Goal: Complete application form

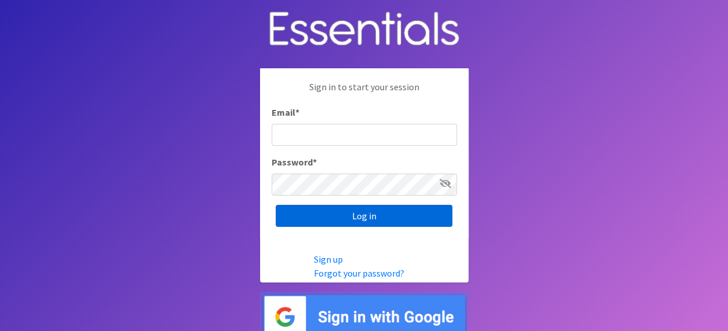
type input "Monique.lucas@cchmc.org"
click at [368, 219] on input "Log in" at bounding box center [364, 216] width 177 height 22
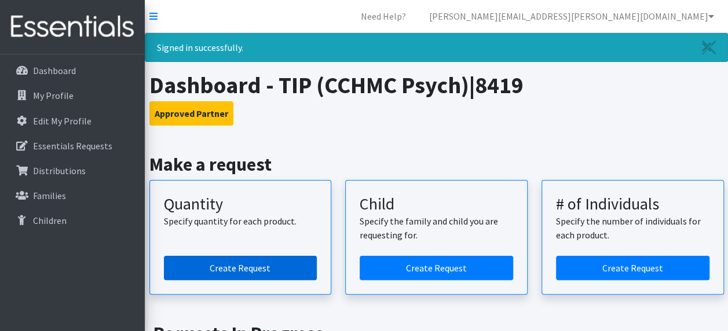
click at [247, 263] on link "Create Request" at bounding box center [240, 268] width 153 height 24
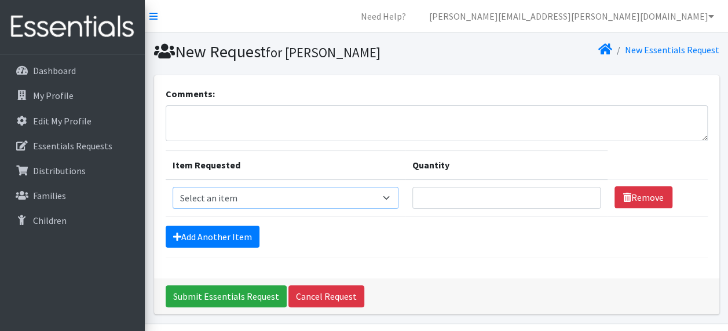
click at [273, 193] on select "Select an item F&D Men L/XL (38-50in waist) x48 F&D Men S/M (28-40in waist) x56…" at bounding box center [285, 198] width 226 height 22
select select "1221"
click at [172, 187] on select "Select an item F&D Men L/XL (38-50in waist) x48 F&D Men S/M (28-40in waist) x56…" at bounding box center [285, 198] width 226 height 22
click at [469, 196] on input "Quantity" at bounding box center [506, 198] width 188 height 22
type input "100"
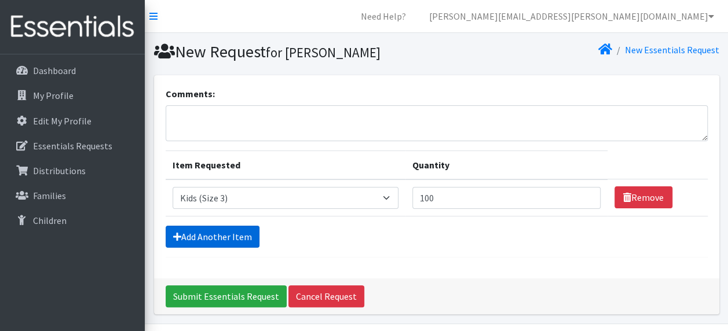
click at [236, 237] on link "Add Another Item" at bounding box center [213, 237] width 94 height 22
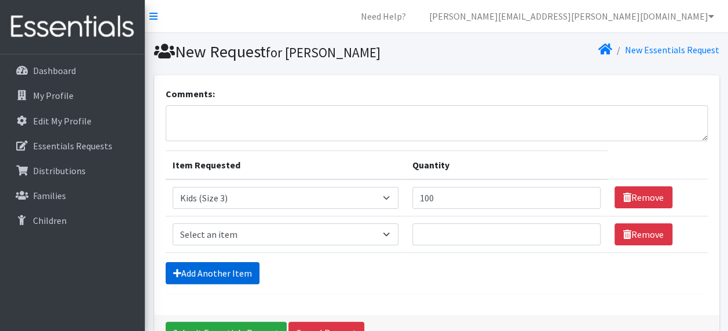
scroll to position [70, 0]
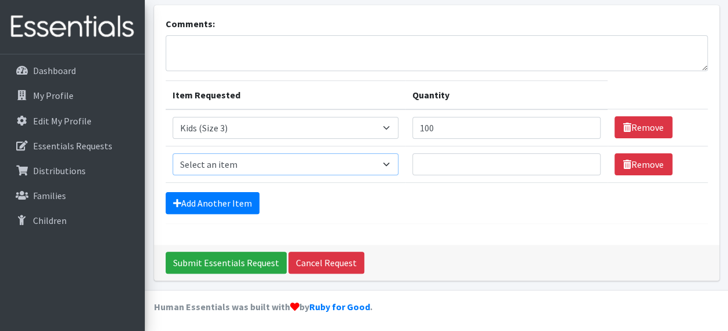
click at [247, 167] on select "Select an item F&D Men L/XL (38-50in waist) x48 F&D Men S/M (28-40in waist) x56…" at bounding box center [285, 164] width 226 height 22
select select "1213"
click at [172, 153] on select "Select an item F&D Men L/XL (38-50in waist) x48 F&D Men S/M (28-40in waist) x56…" at bounding box center [285, 164] width 226 height 22
click at [440, 157] on input "Quantity" at bounding box center [506, 164] width 188 height 22
type input "100"
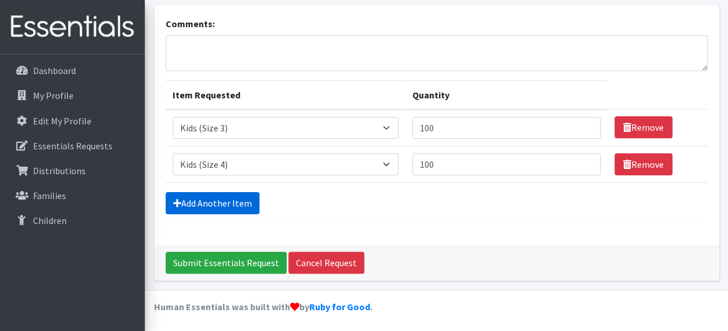
click at [200, 204] on link "Add Another Item" at bounding box center [213, 203] width 94 height 22
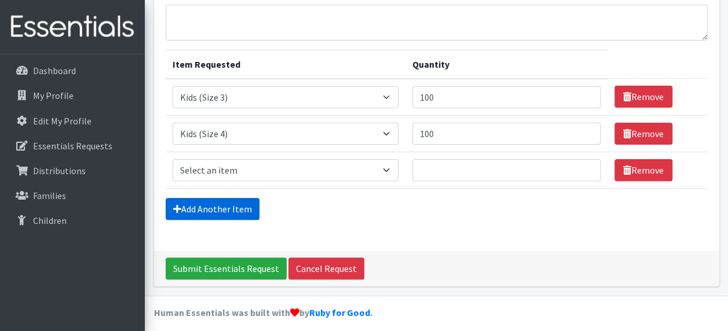
scroll to position [107, 0]
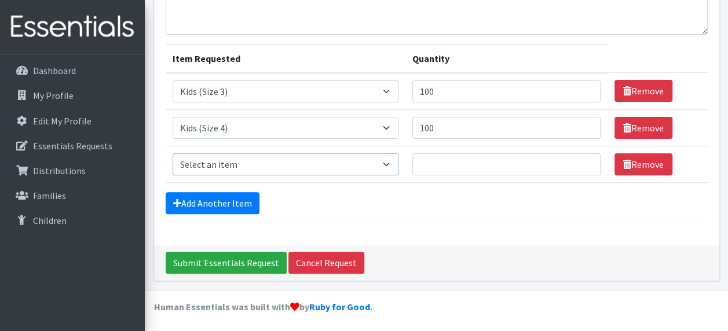
click at [235, 167] on select "Select an item F&D Men L/XL (38-50in waist) x48 F&D Men S/M (28-40in waist) x56…" at bounding box center [285, 164] width 226 height 22
select select "1214"
click at [172, 153] on select "Select an item F&D Men L/XL (38-50in waist) x48 F&D Men S/M (28-40in waist) x56…" at bounding box center [285, 164] width 226 height 22
click at [454, 165] on input "Quantity" at bounding box center [506, 164] width 188 height 22
type input "150"
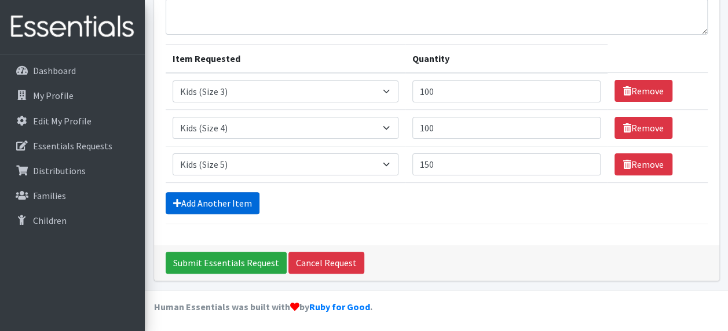
click at [201, 200] on link "Add Another Item" at bounding box center [213, 203] width 94 height 22
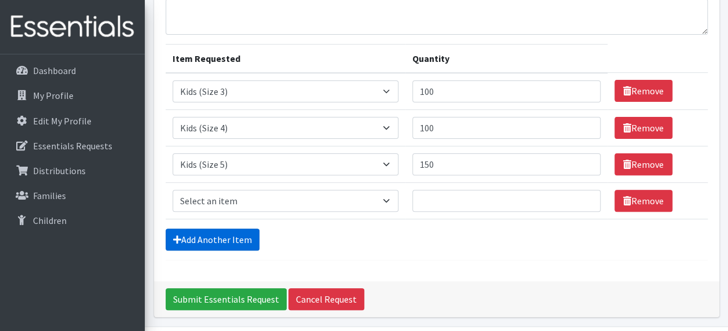
scroll to position [142, 0]
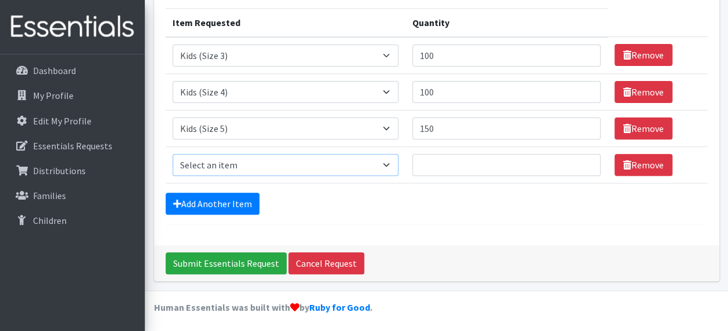
click at [385, 160] on select "Select an item F&D Men L/XL (38-50in waist) x48 F&D Men S/M (28-40in waist) x56…" at bounding box center [285, 165] width 226 height 22
select select "1216"
click at [172, 154] on select "Select an item F&D Men L/XL (38-50in waist) x48 F&D Men S/M (28-40in waist) x56…" at bounding box center [285, 165] width 226 height 22
click at [484, 166] on input "Quantity" at bounding box center [506, 165] width 188 height 22
type input "600"
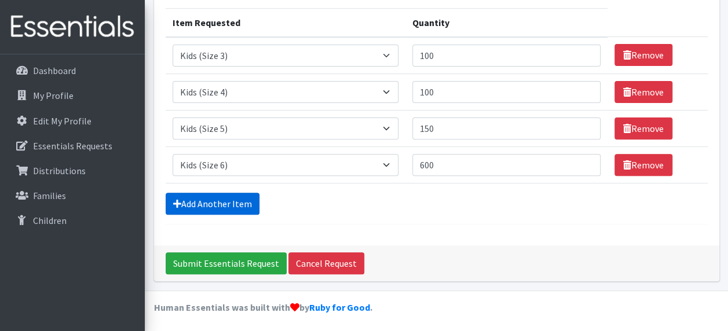
click at [200, 199] on link "Add Another Item" at bounding box center [213, 204] width 94 height 22
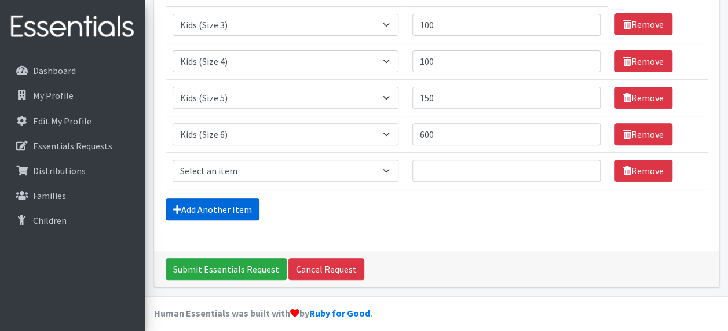
scroll to position [179, 0]
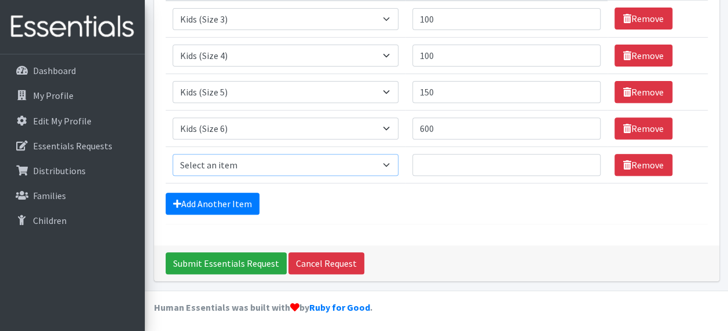
click at [345, 159] on select "Select an item F&D Men L/XL (38-50in waist) x48 F&D Men S/M (28-40in waist) x56…" at bounding box center [285, 165] width 226 height 22
select select "15512"
click at [172, 154] on select "Select an item F&D Men L/XL (38-50in waist) x48 F&D Men S/M (28-40in waist) x56…" at bounding box center [285, 165] width 226 height 22
click at [429, 163] on input "Quantity" at bounding box center [506, 165] width 188 height 22
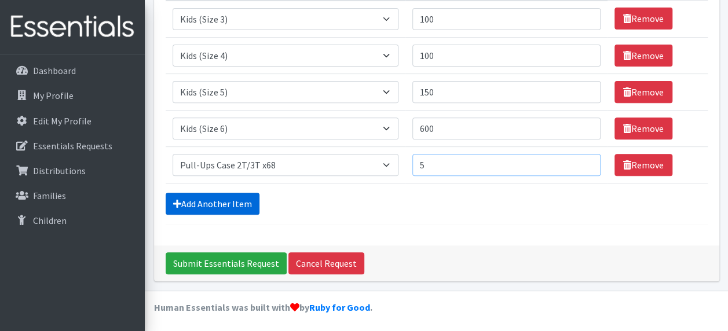
type input "5"
click at [221, 197] on link "Add Another Item" at bounding box center [213, 204] width 94 height 22
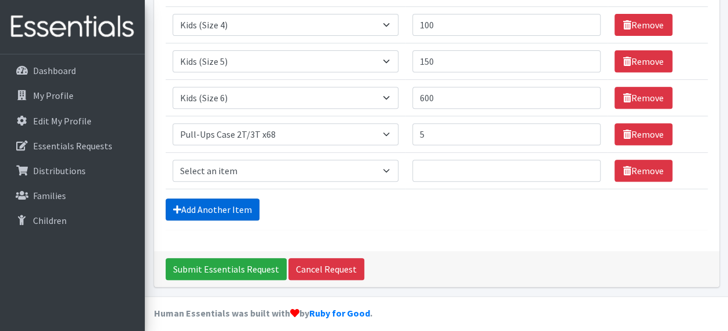
scroll to position [215, 0]
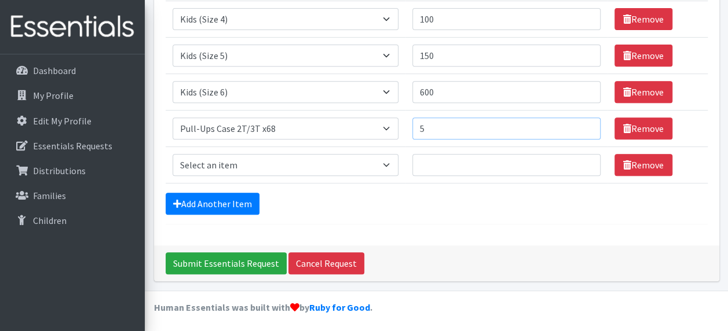
click at [438, 127] on input "5" at bounding box center [506, 129] width 188 height 22
type input "7"
click at [393, 162] on select "Select an item F&D Men L/XL (38-50in waist) x48 F&D Men S/M (28-40in waist) x56…" at bounding box center [285, 165] width 226 height 22
select select "15513"
click at [172, 154] on select "Select an item F&D Men L/XL (38-50in waist) x48 F&D Men S/M (28-40in waist) x56…" at bounding box center [285, 165] width 226 height 22
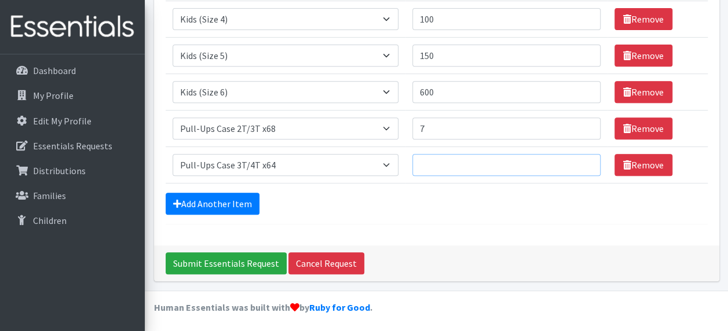
click at [448, 159] on input "Quantity" at bounding box center [506, 165] width 188 height 22
type input "8"
click at [359, 210] on div "Add Another Item" at bounding box center [437, 204] width 542 height 22
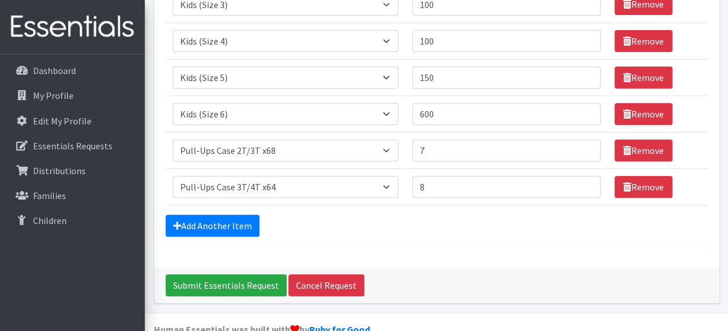
scroll to position [199, 0]
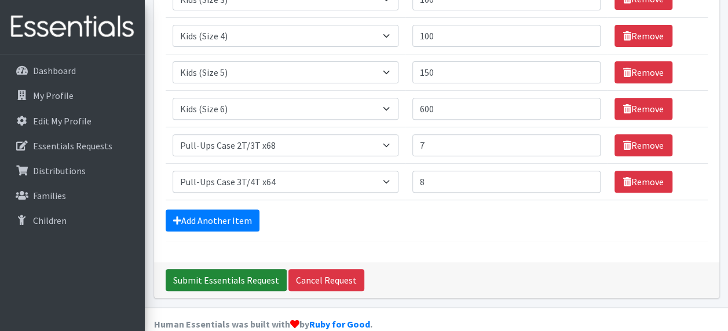
click at [223, 277] on input "Submit Essentials Request" at bounding box center [226, 280] width 121 height 22
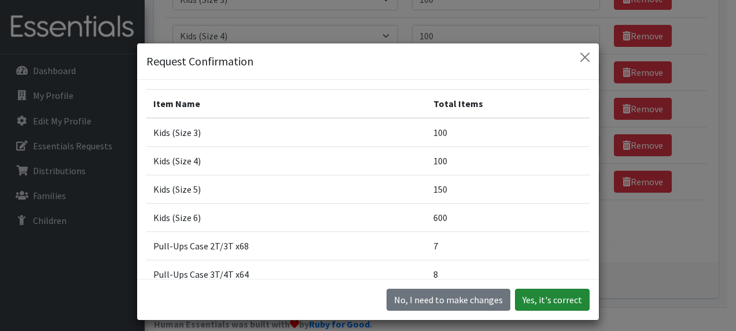
click at [536, 303] on button "Yes, it's correct" at bounding box center [552, 300] width 75 height 22
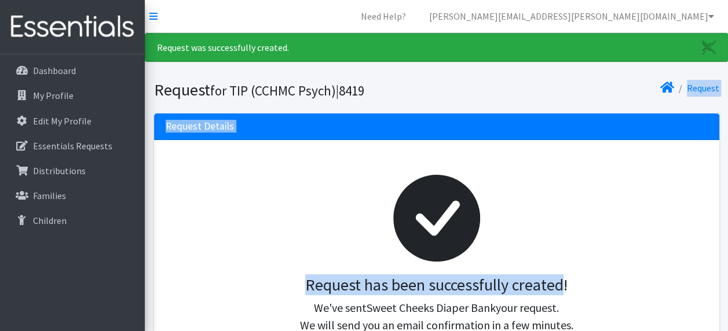
drag, startPoint x: 512, startPoint y: 86, endPoint x: 564, endPoint y: 294, distance: 214.2
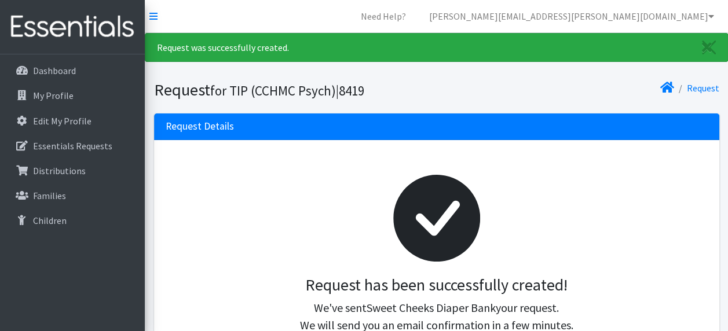
click at [538, 81] on div "Request" at bounding box center [579, 90] width 287 height 20
